Goal: Transaction & Acquisition: Obtain resource

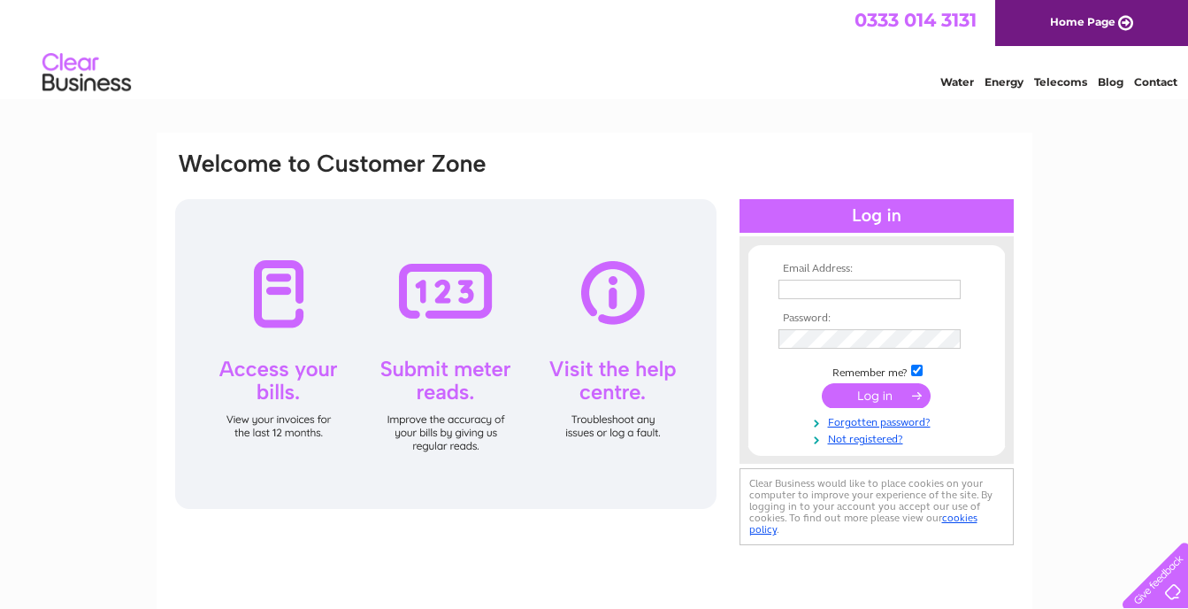
type input "adzmonty@btinternet.com"
click at [867, 401] on input "submit" at bounding box center [876, 395] width 109 height 25
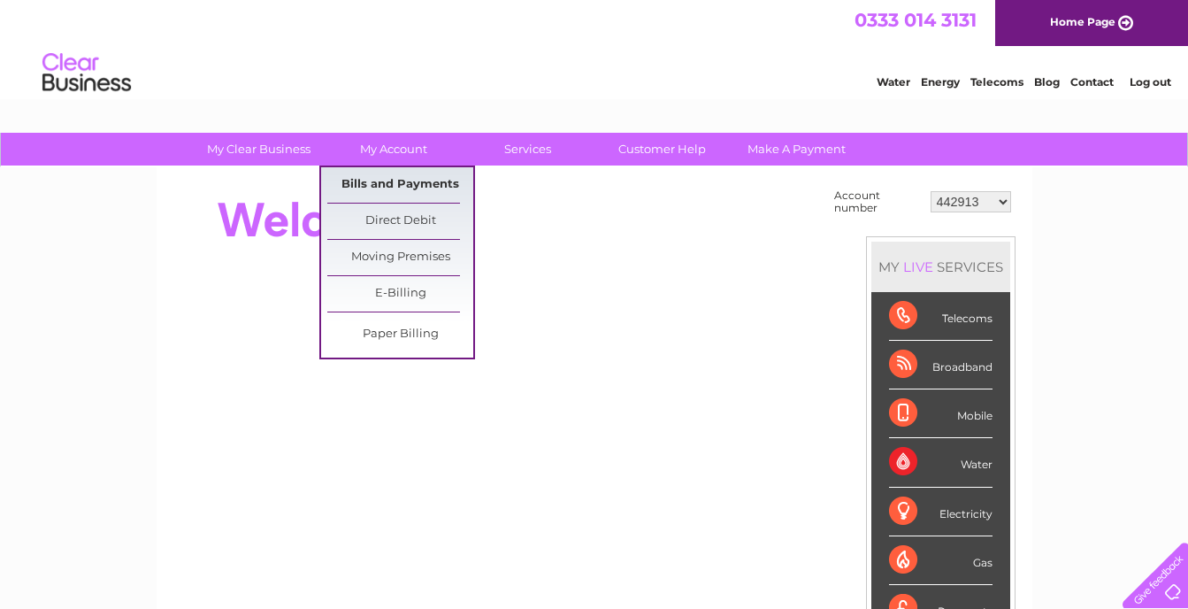
click at [395, 181] on link "Bills and Payments" at bounding box center [400, 184] width 146 height 35
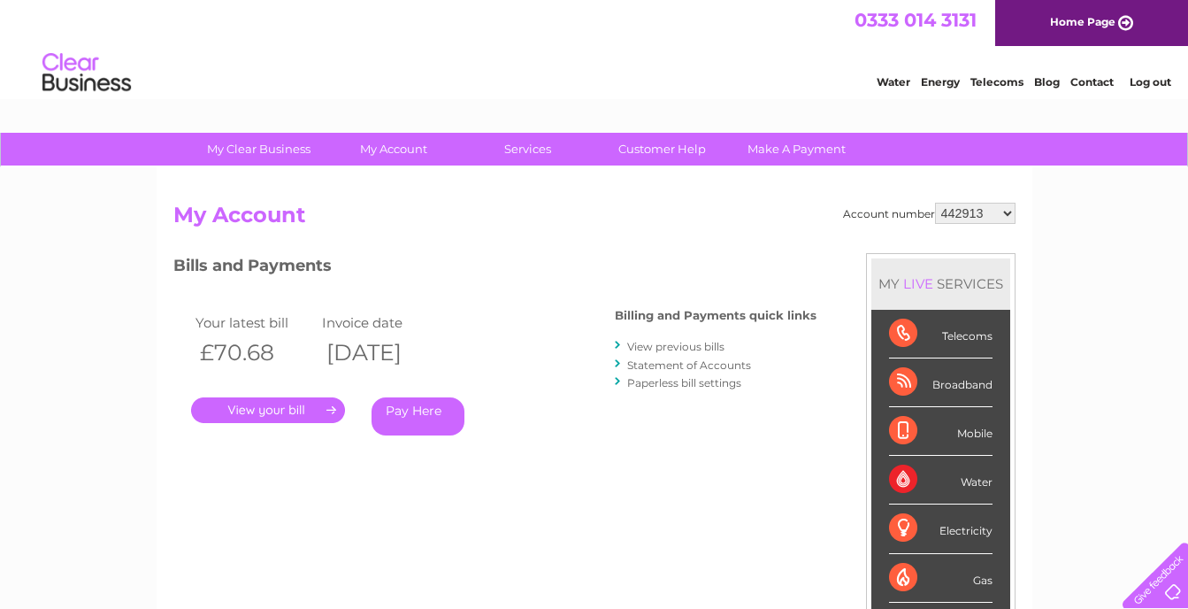
click at [671, 348] on link "View previous bills" at bounding box center [675, 346] width 97 height 13
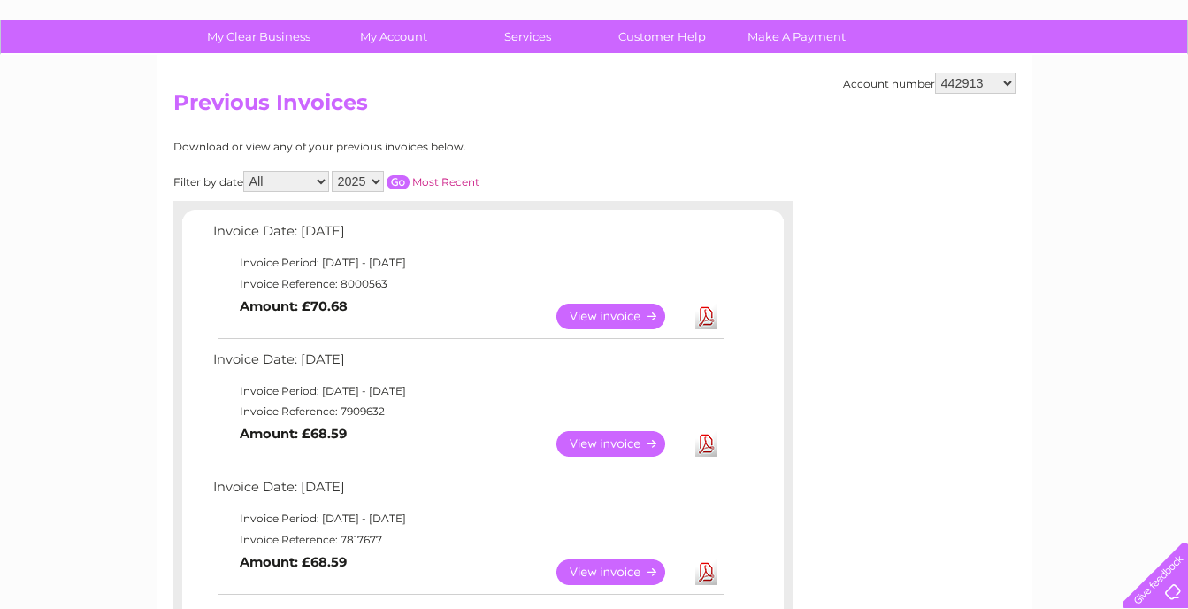
scroll to position [142, 0]
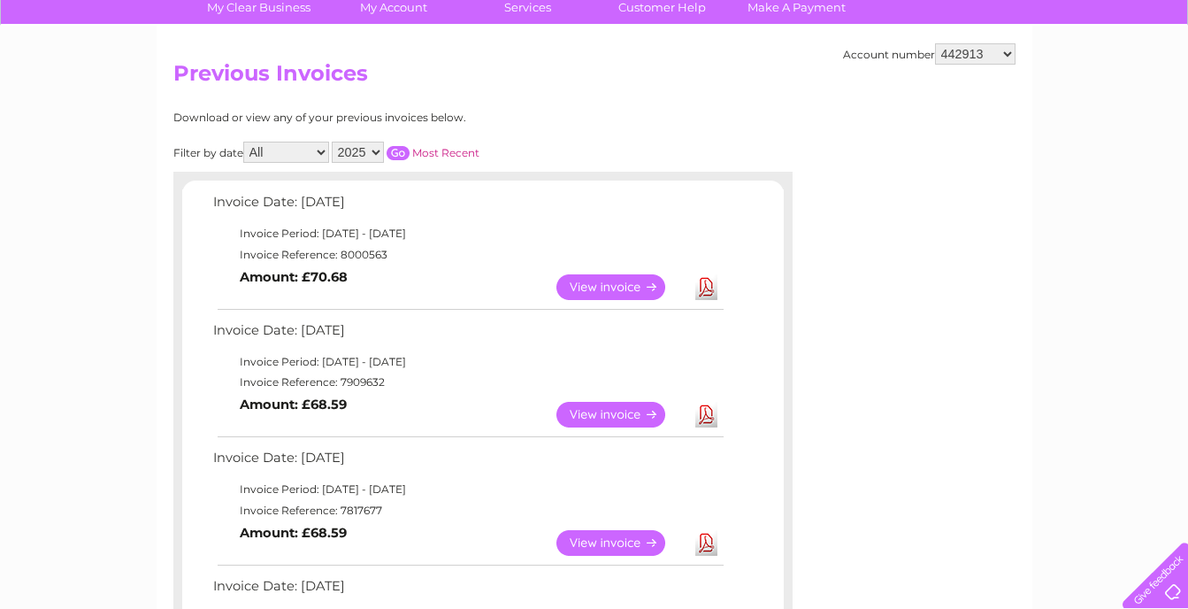
click at [614, 540] on link "View" at bounding box center [621, 543] width 130 height 26
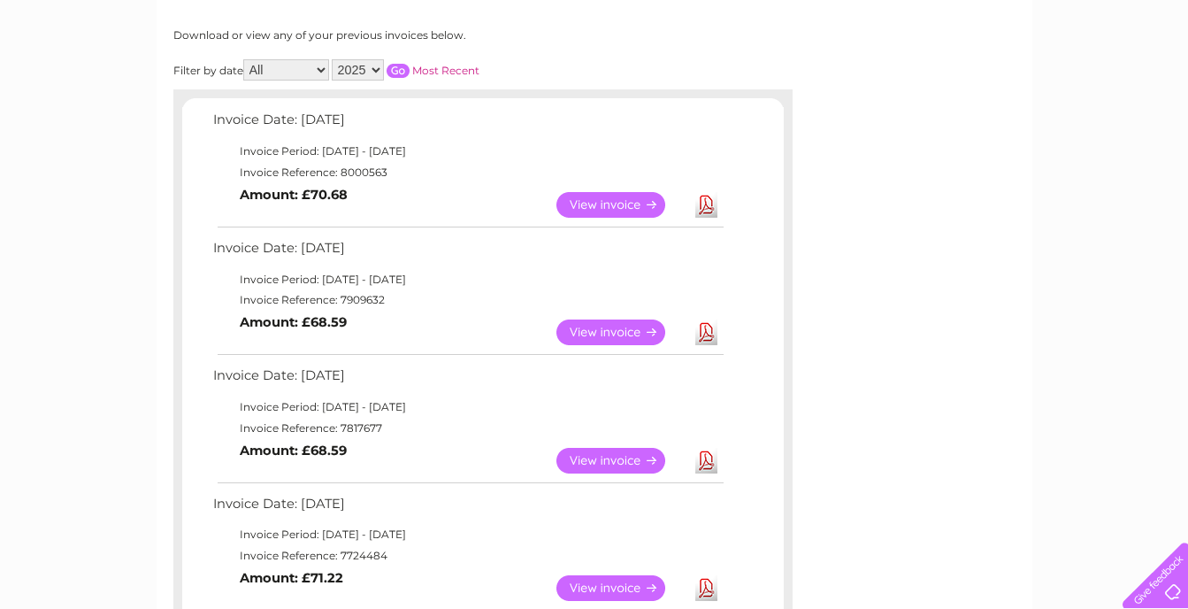
scroll to position [239, 0]
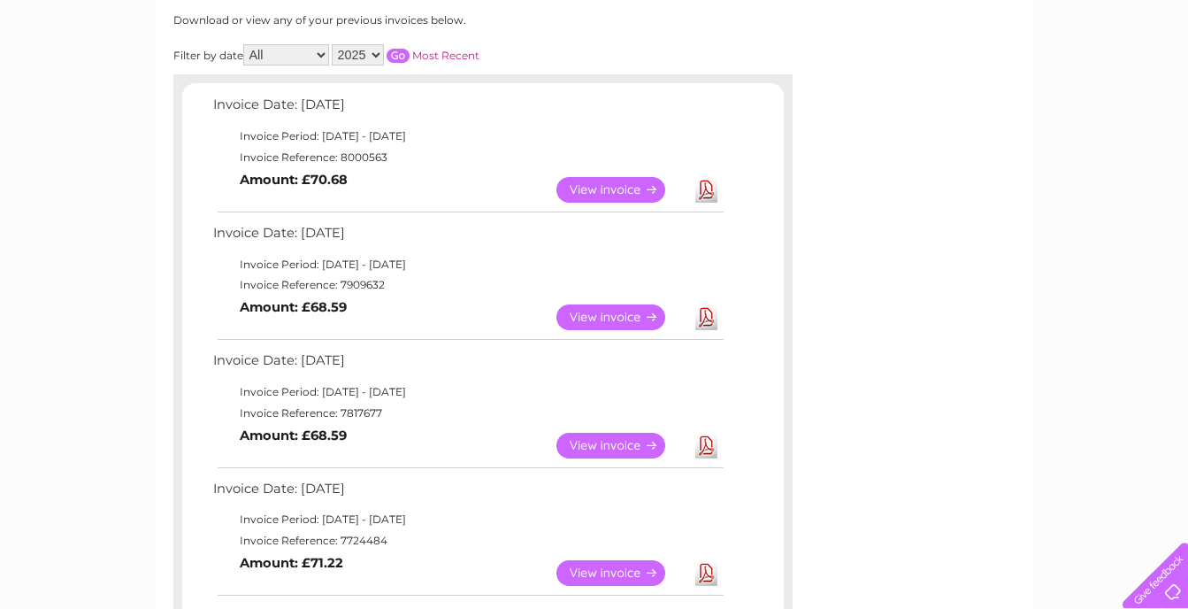
click at [700, 447] on link "Download" at bounding box center [706, 446] width 22 height 26
click at [706, 317] on link "Download" at bounding box center [706, 317] width 22 height 26
click at [705, 192] on link "Download" at bounding box center [706, 190] width 22 height 26
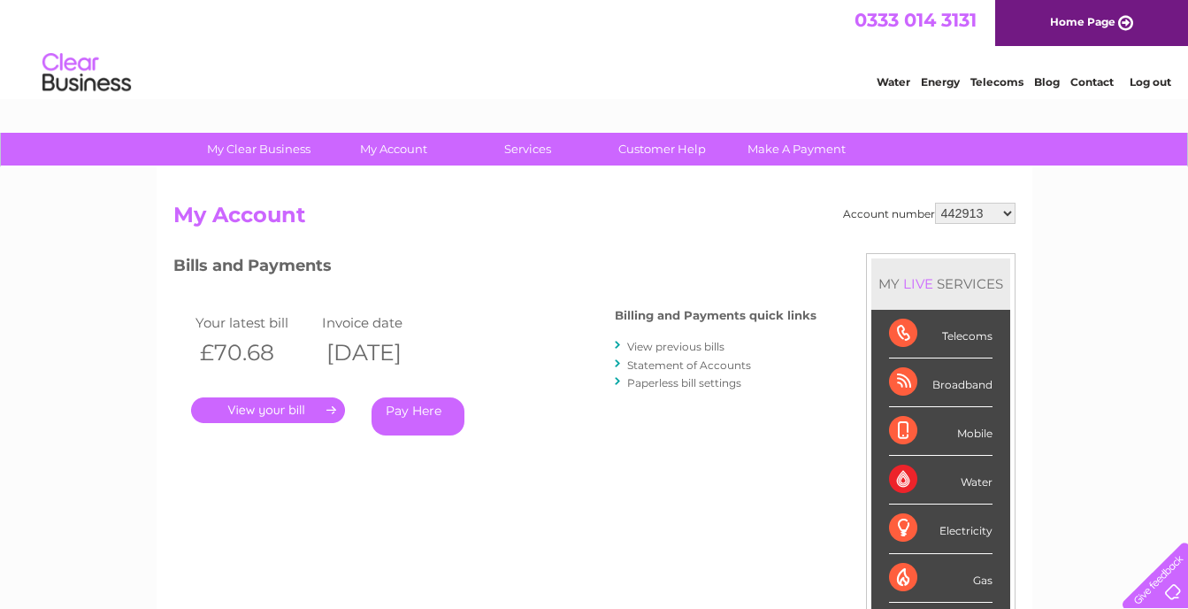
click at [1007, 215] on select "442913 30280172" at bounding box center [975, 213] width 81 height 21
select select "30280172"
click at [935, 203] on select "442913 30280172" at bounding box center [975, 213] width 81 height 21
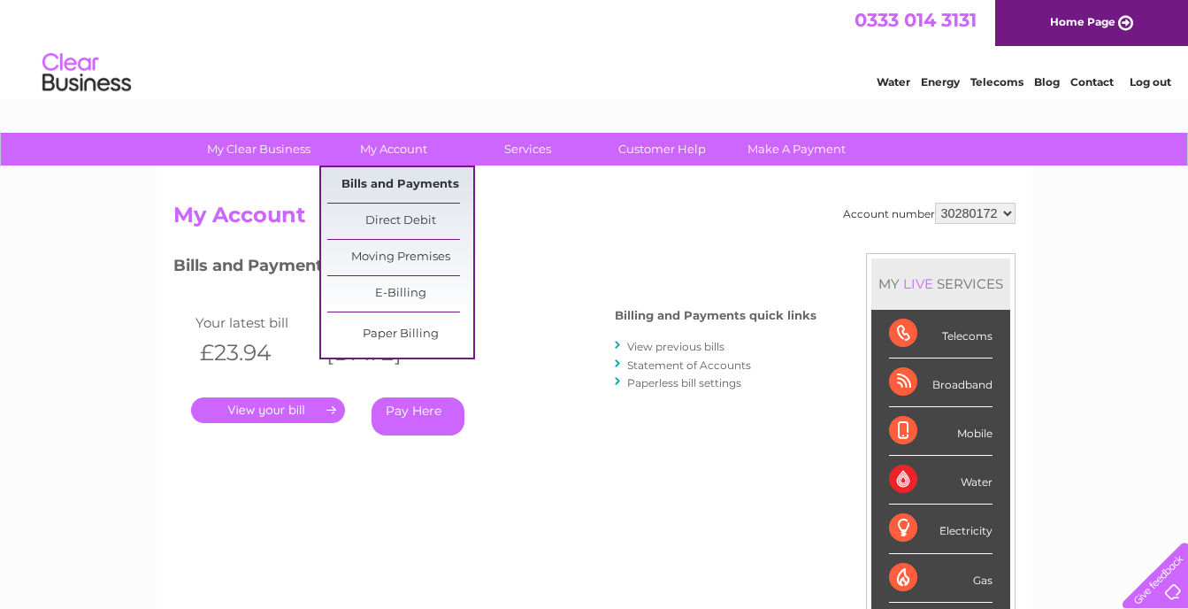
click at [395, 179] on link "Bills and Payments" at bounding box center [400, 184] width 146 height 35
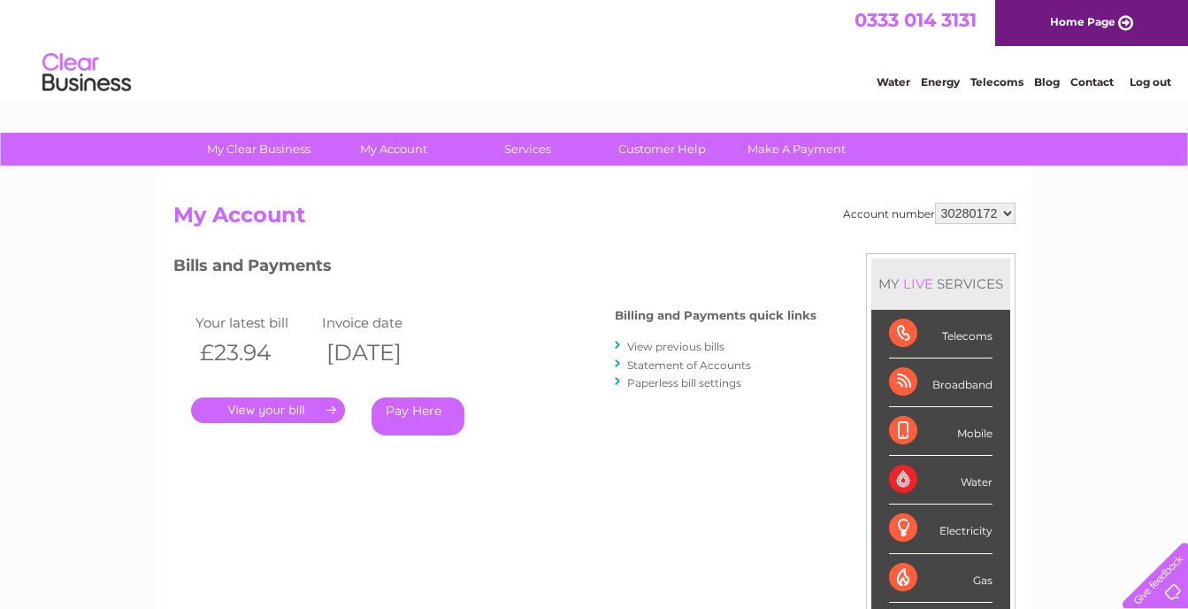
click at [668, 345] on link "View previous bills" at bounding box center [675, 346] width 97 height 13
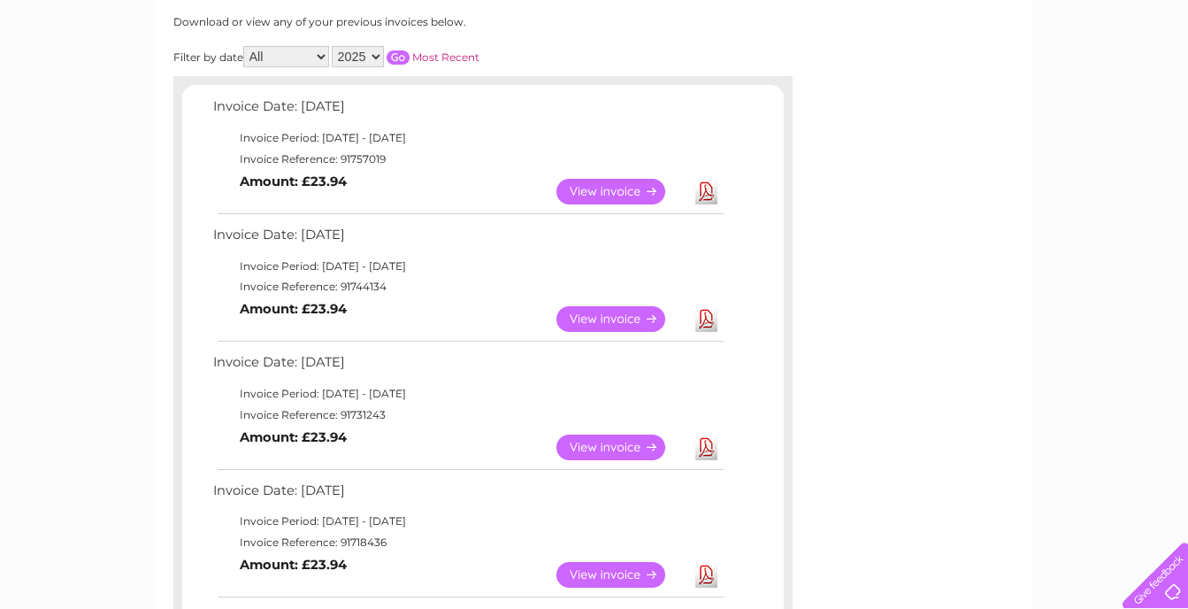
scroll to position [248, 0]
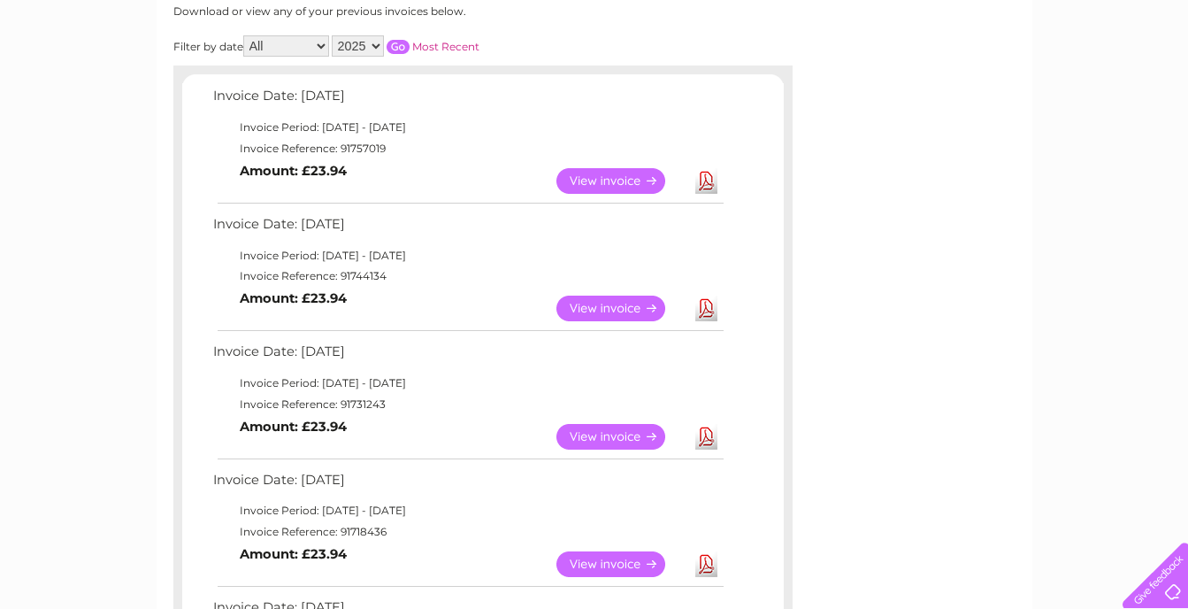
click at [706, 435] on link "Download" at bounding box center [706, 437] width 22 height 26
click at [709, 311] on link "Download" at bounding box center [706, 308] width 22 height 26
click at [702, 184] on link "Download" at bounding box center [706, 181] width 22 height 26
